Goal: Task Accomplishment & Management: Manage account settings

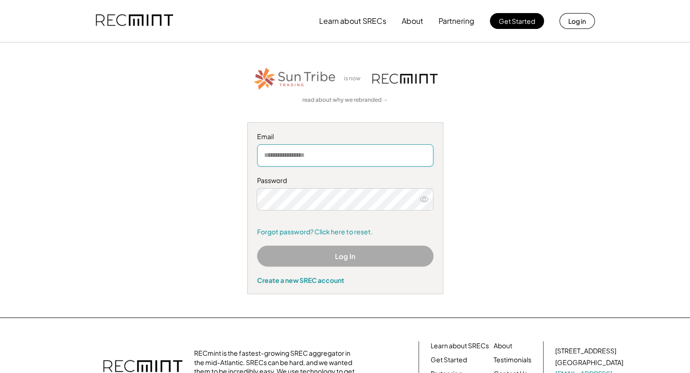
click at [351, 153] on input "email" at bounding box center [345, 155] width 176 height 22
type input "**********"
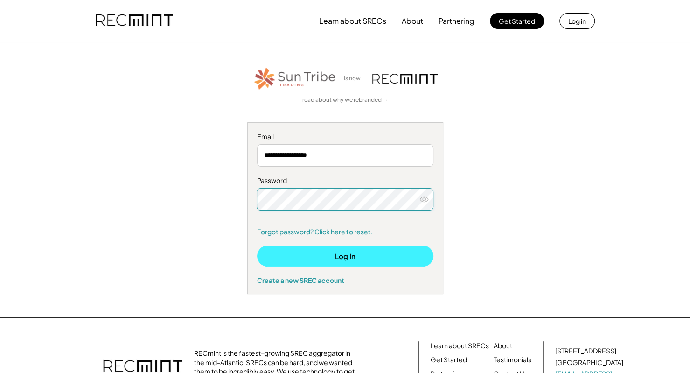
click at [358, 250] on button "Log In" at bounding box center [345, 255] width 176 height 21
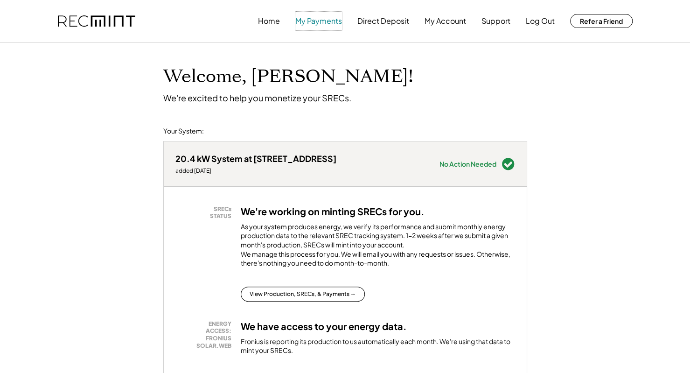
click at [329, 23] on button "My Payments" at bounding box center [318, 21] width 47 height 19
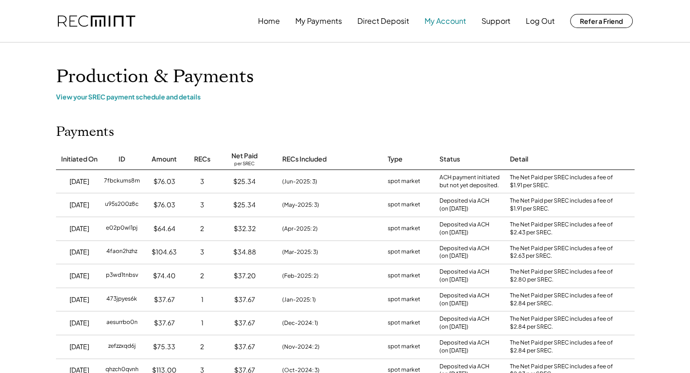
click at [454, 25] on button "My Account" at bounding box center [444, 21] width 41 height 19
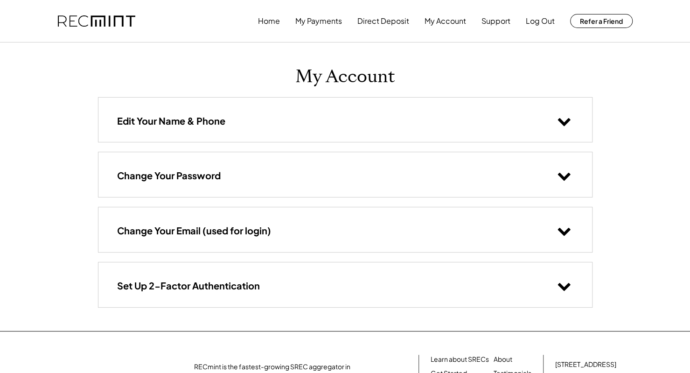
drag, startPoint x: 375, startPoint y: 49, endPoint x: 200, endPoint y: 32, distance: 176.1
drag, startPoint x: 200, startPoint y: 32, endPoint x: 201, endPoint y: 20, distance: 12.3
drag, startPoint x: 201, startPoint y: 20, endPoint x: 102, endPoint y: 70, distance: 111.8
drag, startPoint x: 102, startPoint y: 70, endPoint x: 194, endPoint y: 63, distance: 93.1
click at [194, 63] on div "Home My Payments Direct Deposit My Account Support Log Out Refer a Friend My Ac…" at bounding box center [345, 242] width 690 height 484
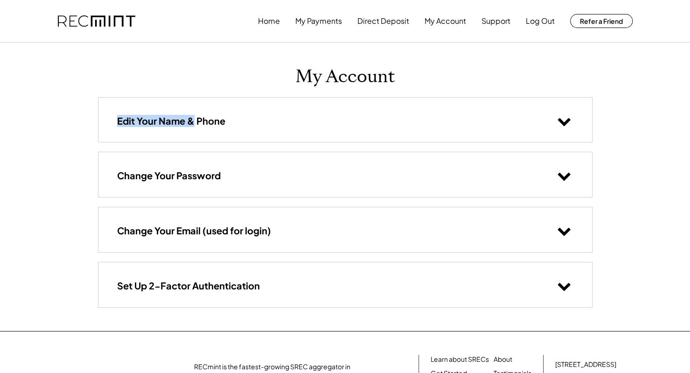
click at [194, 63] on div "My Account Edit Your Name & Phone Change Your Password Change Your Email (used …" at bounding box center [345, 186] width 513 height 288
